Goal: Task Accomplishment & Management: Manage account settings

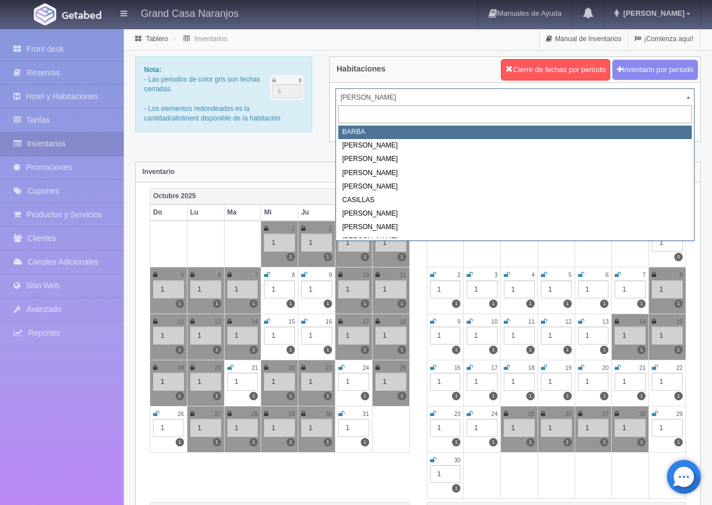
select select "2058"
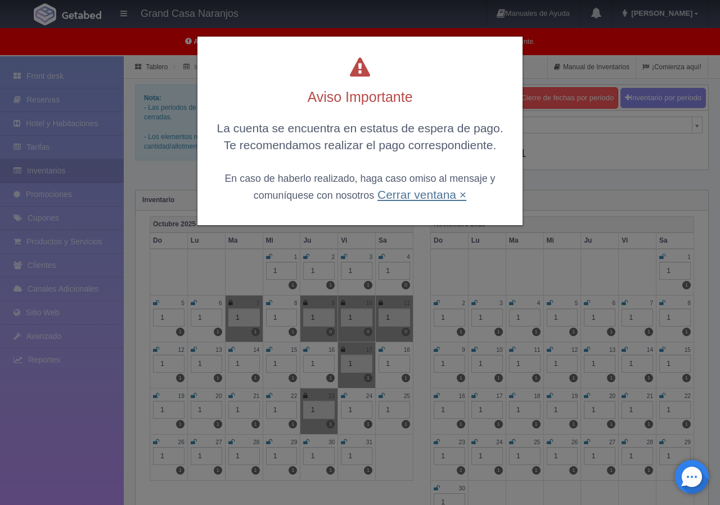
click at [415, 200] on link "Cerrar ventana ×" at bounding box center [422, 194] width 89 height 13
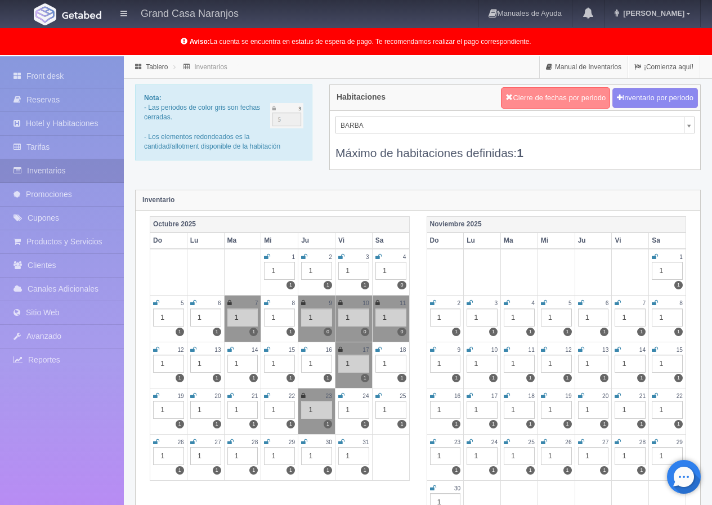
click at [558, 99] on button "Cierre de fechas por periodo" at bounding box center [555, 97] width 109 height 21
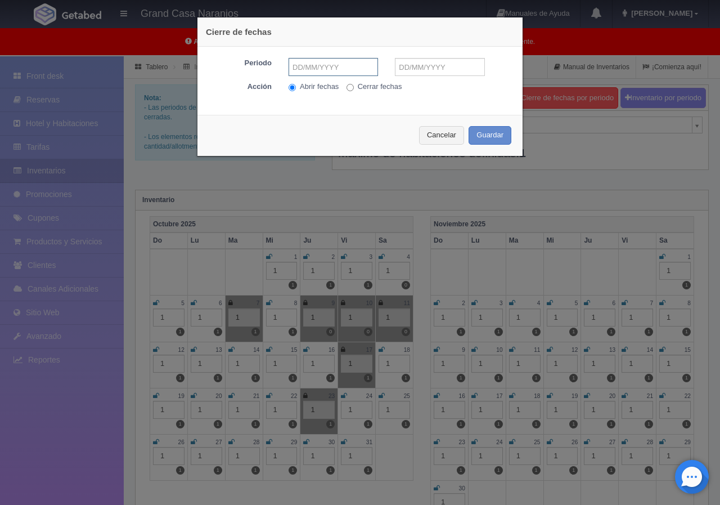
click at [335, 73] on input "text" at bounding box center [333, 67] width 89 height 18
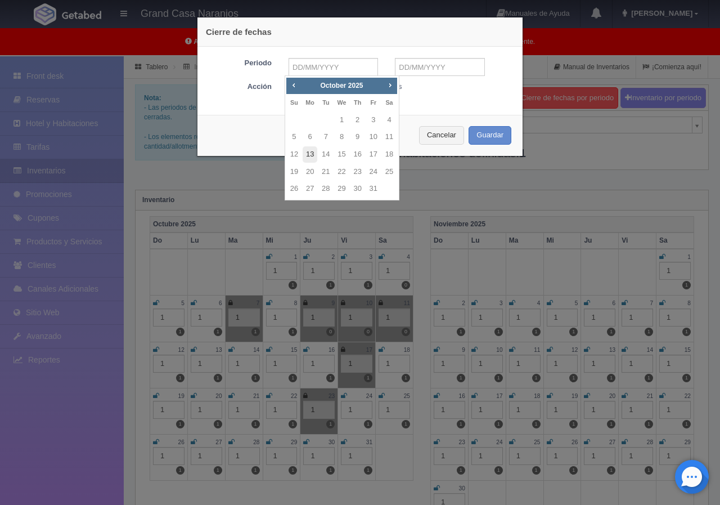
click at [312, 150] on link "13" at bounding box center [310, 154] width 15 height 16
type input "[DATE]"
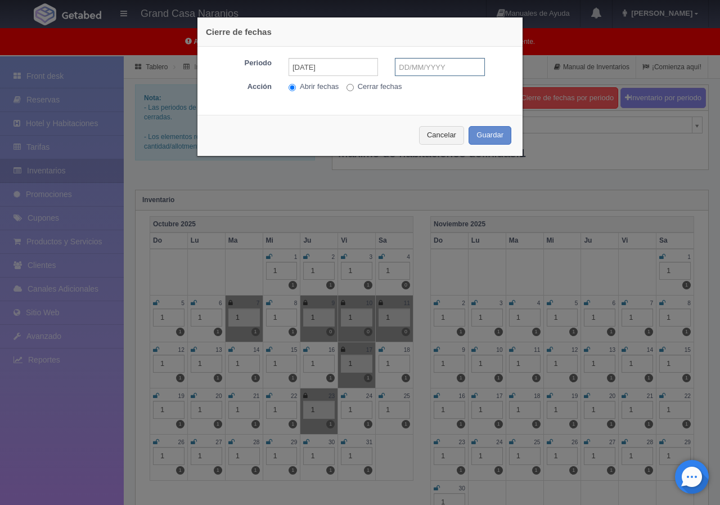
click at [419, 69] on input "text" at bounding box center [439, 67] width 89 height 18
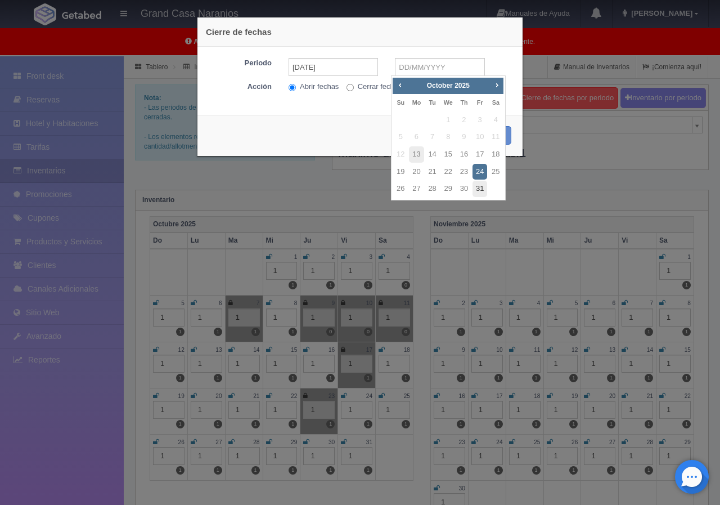
click at [478, 185] on link "31" at bounding box center [480, 189] width 15 height 16
type input "[DATE]"
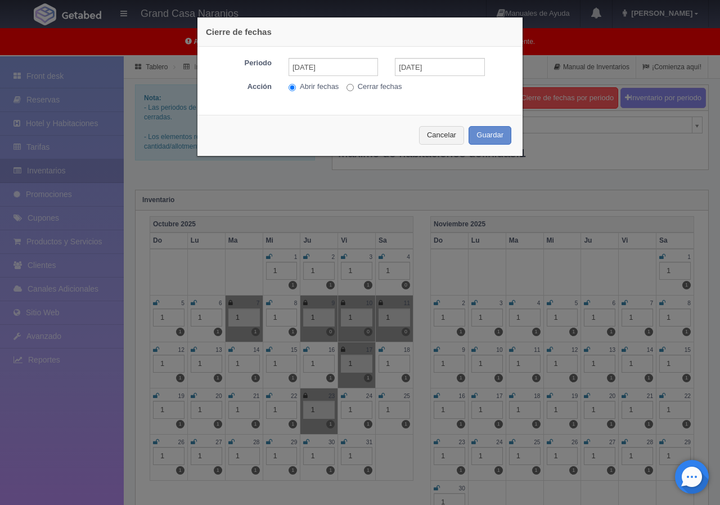
click at [349, 86] on input "Cerrar fechas" at bounding box center [350, 87] width 7 height 7
radio input "true"
click at [473, 132] on button "Guardar" at bounding box center [490, 135] width 43 height 19
